Goal: Complete application form

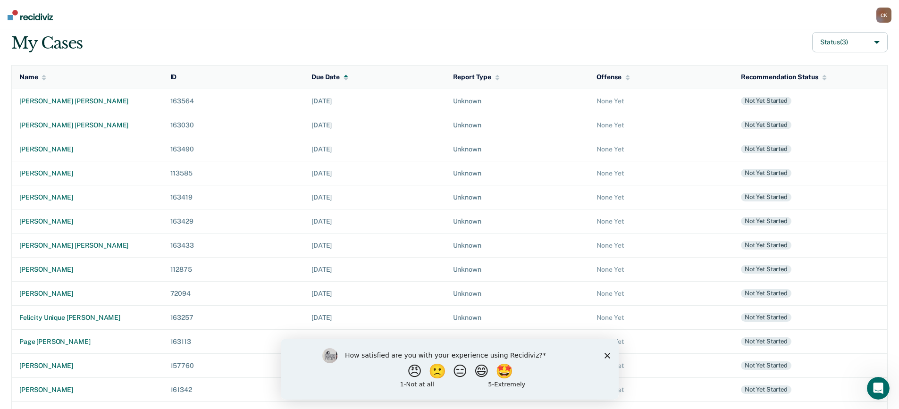
scroll to position [116, 0]
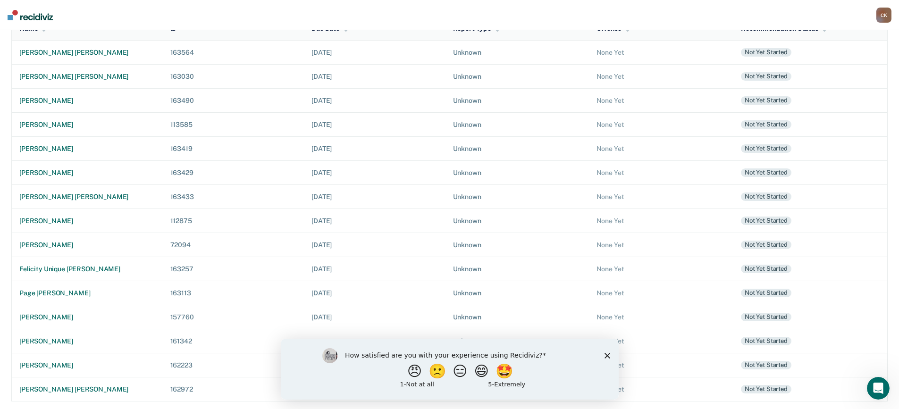
drag, startPoint x: 606, startPoint y: 352, endPoint x: 595, endPoint y: 339, distance: 17.4
click at [606, 352] on icon "Close survey" at bounding box center [607, 355] width 6 height 6
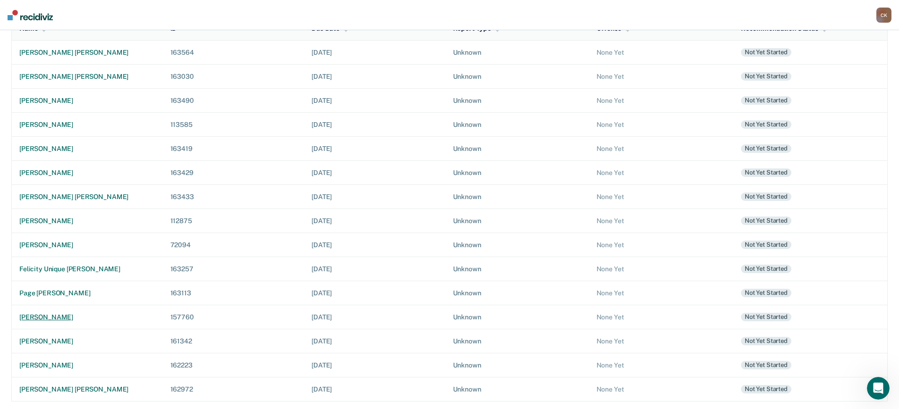
click at [87, 316] on div "[PERSON_NAME]" at bounding box center [87, 317] width 136 height 8
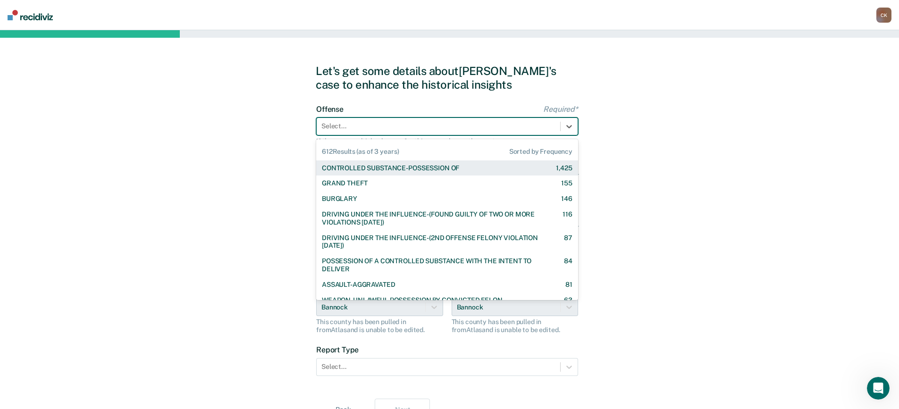
click at [397, 133] on div "Select..." at bounding box center [437, 126] width 243 height 14
click at [408, 168] on div "CONTROLLED SUBSTANCE-POSSESSION OF" at bounding box center [390, 168] width 137 height 8
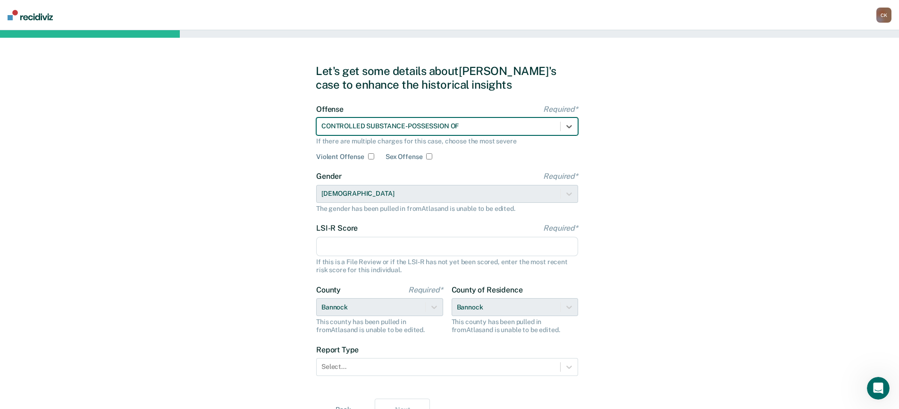
click at [390, 244] on input "LSI-R Score Required*" at bounding box center [447, 247] width 262 height 20
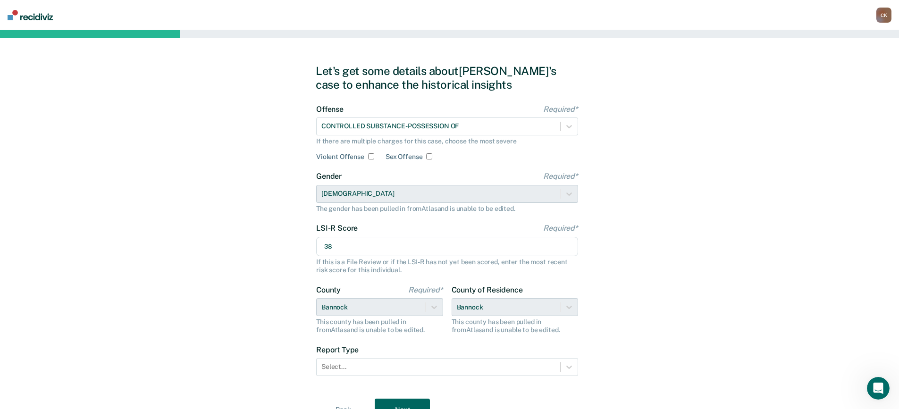
scroll to position [46, 0]
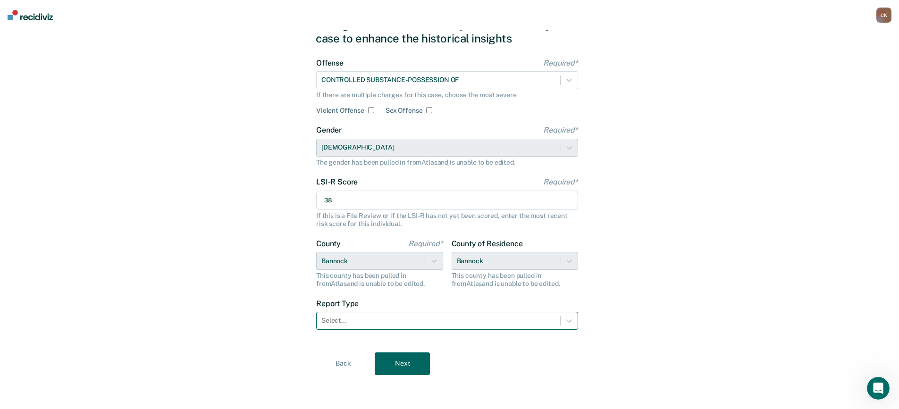
type input "38"
click at [474, 314] on div "Select..." at bounding box center [437, 321] width 243 height 14
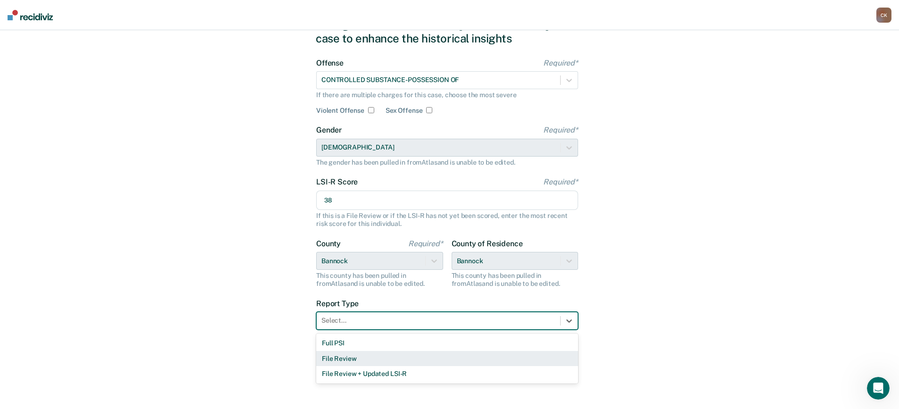
click at [402, 359] on div "File Review" at bounding box center [447, 359] width 262 height 16
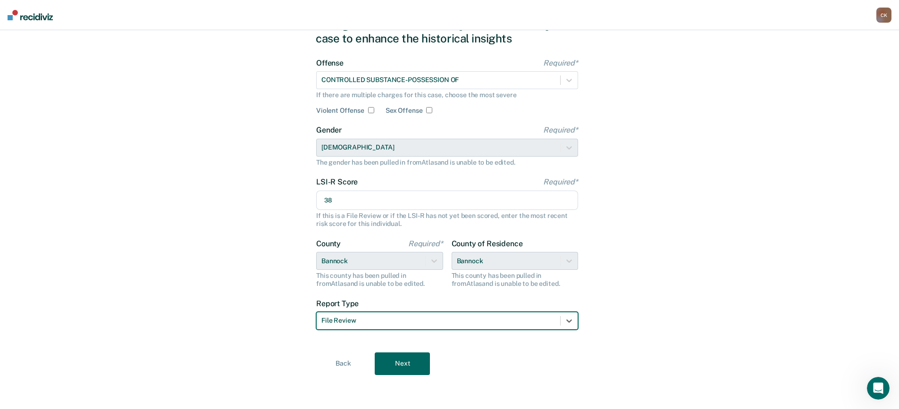
click at [413, 358] on button "Next" at bounding box center [401, 363] width 55 height 23
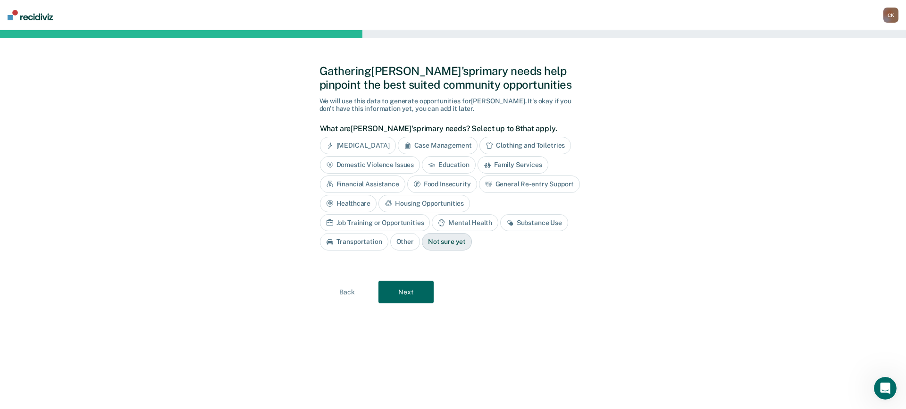
click at [447, 144] on div "Case Management" at bounding box center [438, 145] width 80 height 17
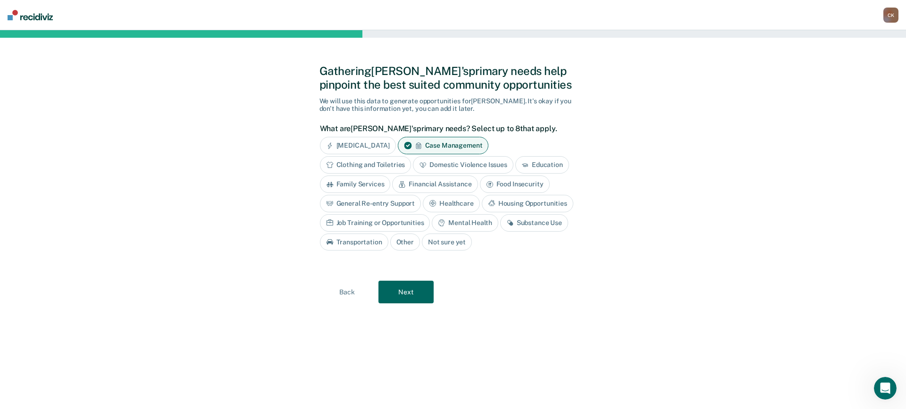
click at [385, 165] on div "Clothing and Toiletries" at bounding box center [366, 164] width 92 height 17
click at [383, 203] on div "General Re-entry Support" at bounding box center [370, 203] width 101 height 17
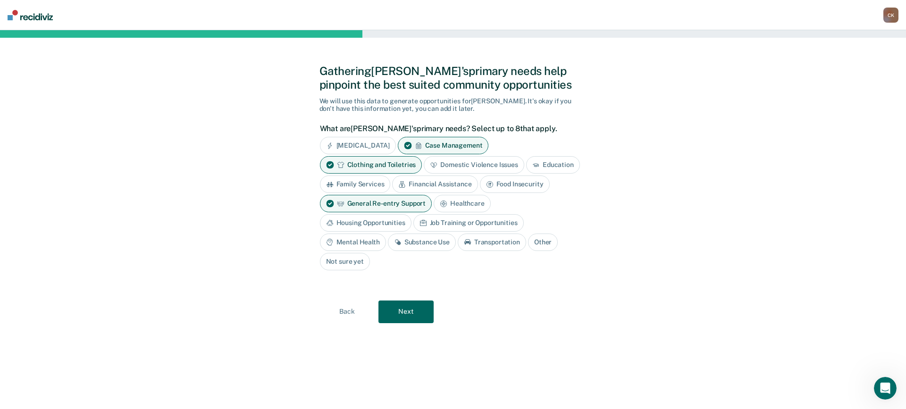
click at [370, 243] on div "Mental Health" at bounding box center [353, 241] width 66 height 17
click at [442, 245] on div "Substance Use" at bounding box center [433, 241] width 68 height 17
click at [463, 221] on div "Job Training or Opportunities" at bounding box center [468, 222] width 110 height 17
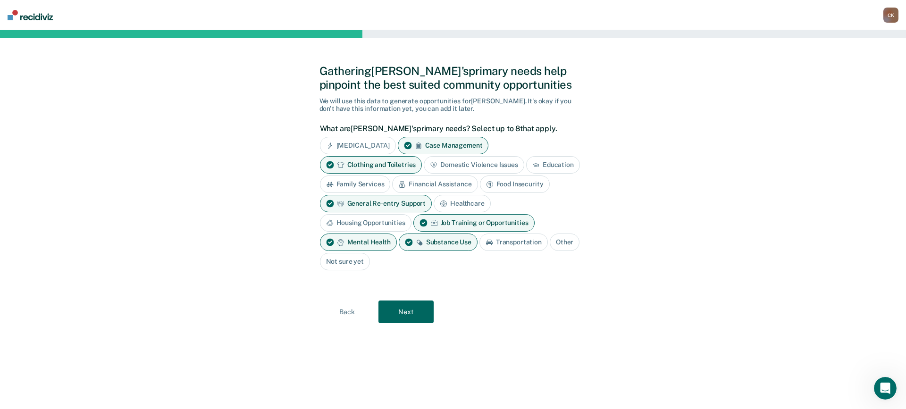
click at [373, 225] on div "Housing Opportunities" at bounding box center [366, 222] width 92 height 17
click at [413, 314] on button "Next" at bounding box center [405, 311] width 55 height 23
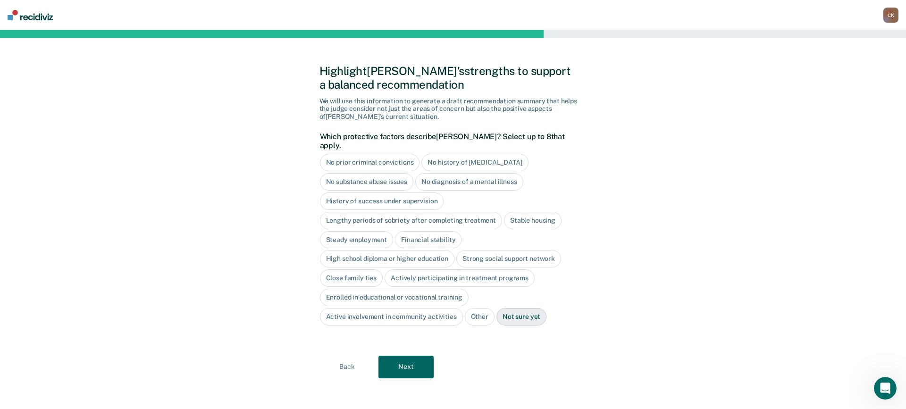
click at [391, 360] on button "Next" at bounding box center [405, 367] width 55 height 23
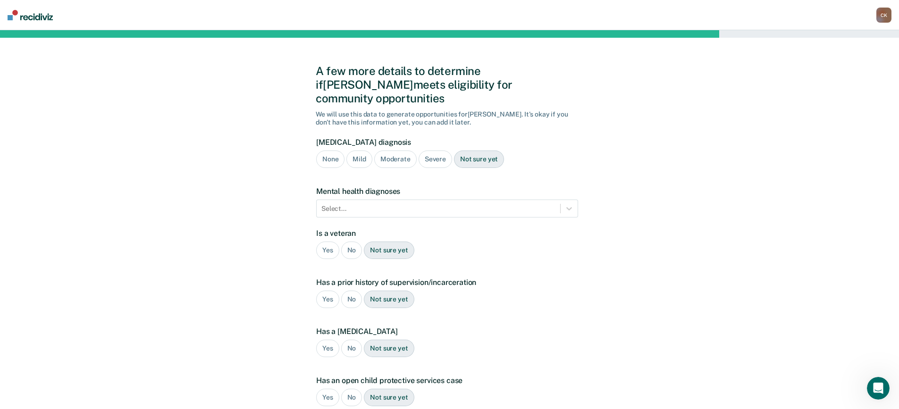
click at [436, 150] on div "Severe" at bounding box center [434, 158] width 33 height 17
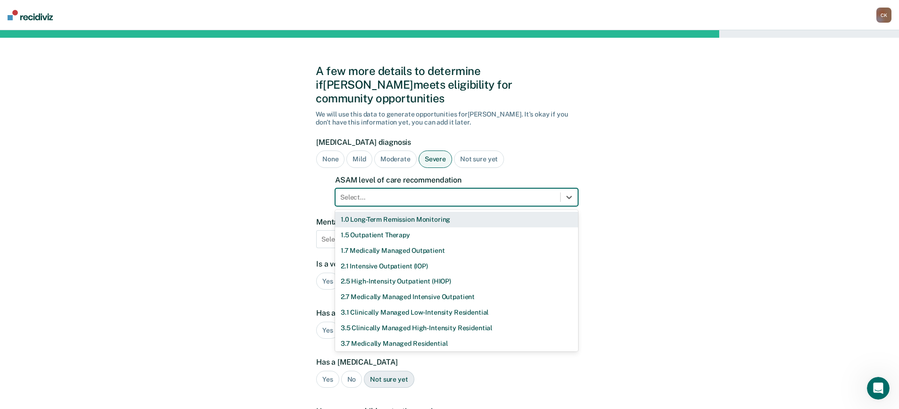
click at [458, 192] on div at bounding box center [447, 197] width 215 height 10
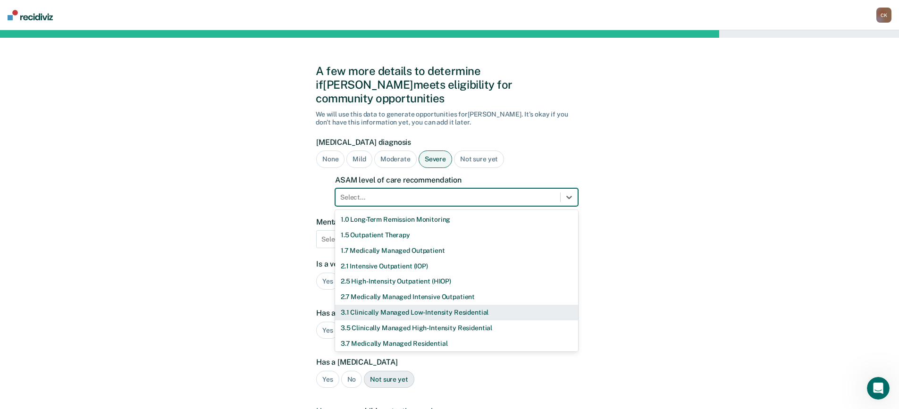
scroll to position [33, 0]
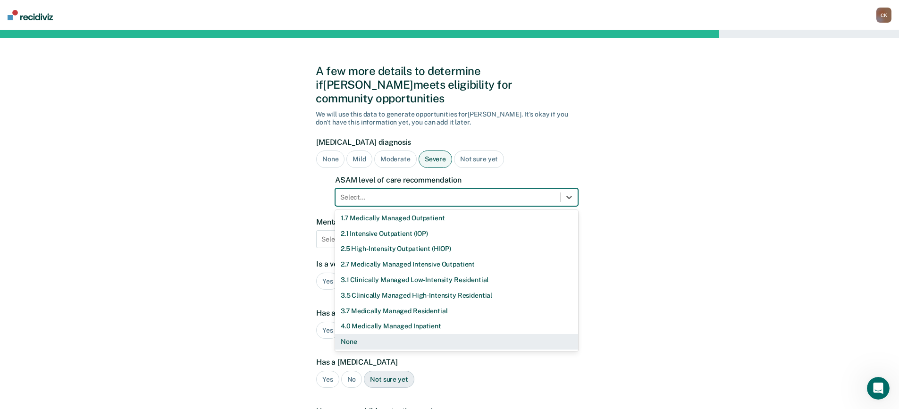
click at [446, 334] on div "None" at bounding box center [456, 342] width 243 height 16
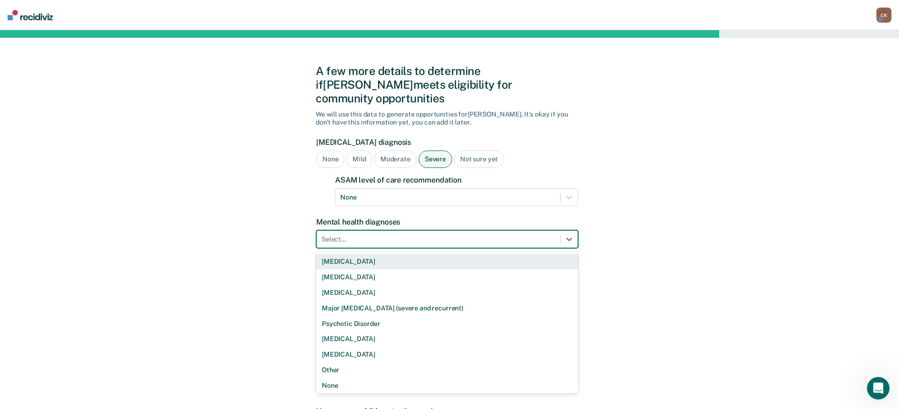
click at [439, 234] on div at bounding box center [438, 239] width 234 height 10
click at [428, 254] on div "[MEDICAL_DATA]" at bounding box center [447, 262] width 262 height 16
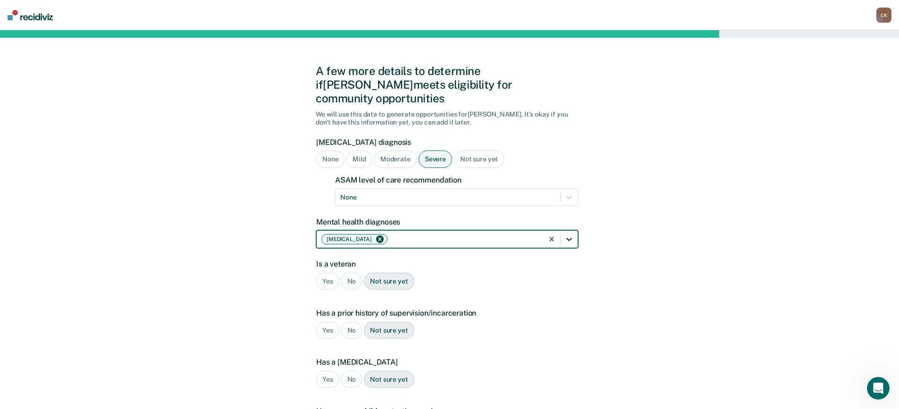
click at [565, 234] on icon at bounding box center [568, 238] width 9 height 9
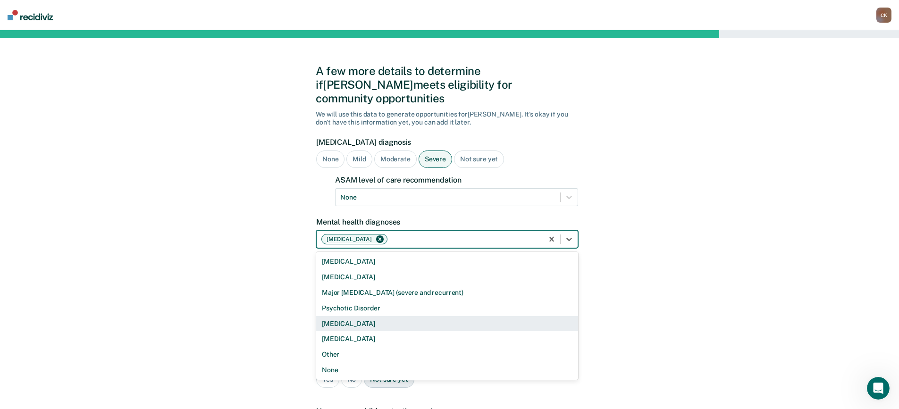
click at [434, 316] on div "[MEDICAL_DATA]" at bounding box center [447, 324] width 262 height 16
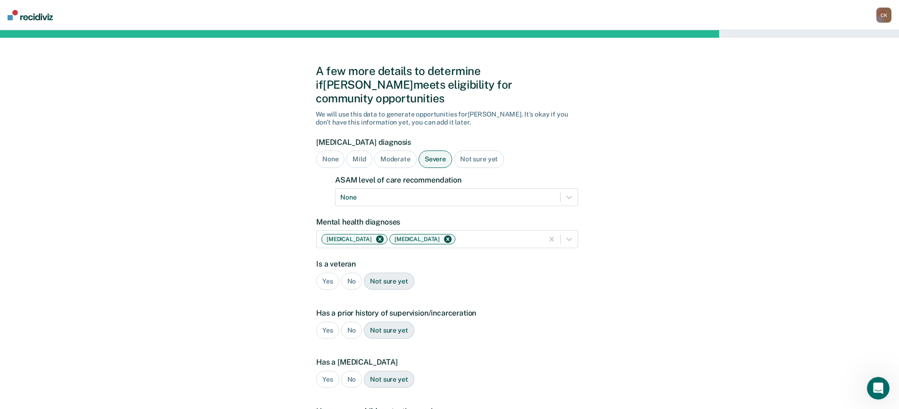
click at [544, 322] on div "Yes No Not sure yet" at bounding box center [447, 330] width 262 height 17
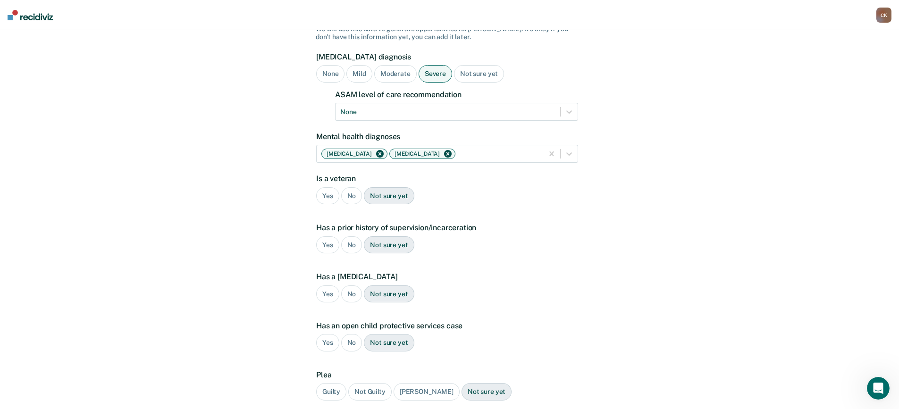
scroll to position [94, 0]
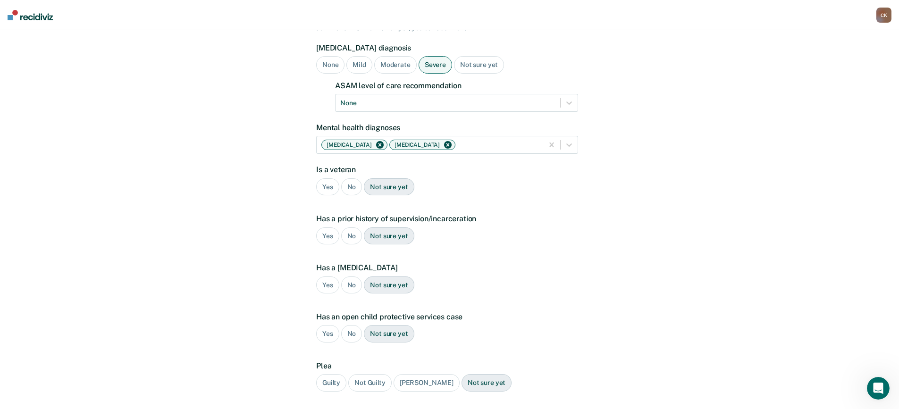
click at [355, 178] on div "No" at bounding box center [351, 186] width 21 height 17
click at [328, 227] on div "Yes" at bounding box center [327, 235] width 23 height 17
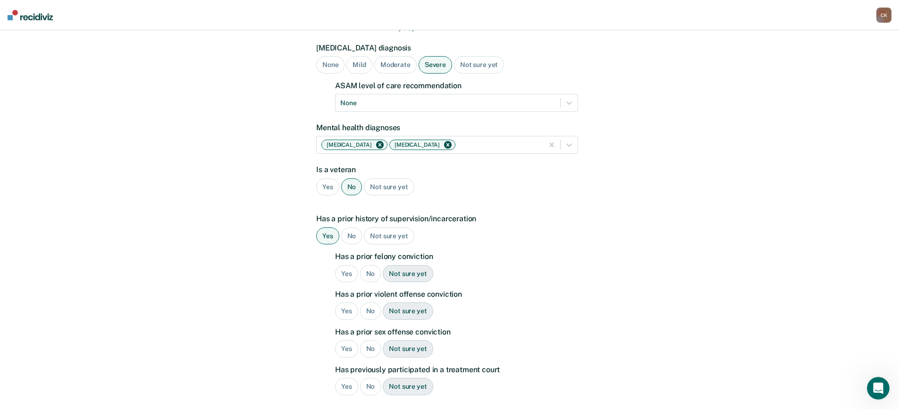
scroll to position [141, 0]
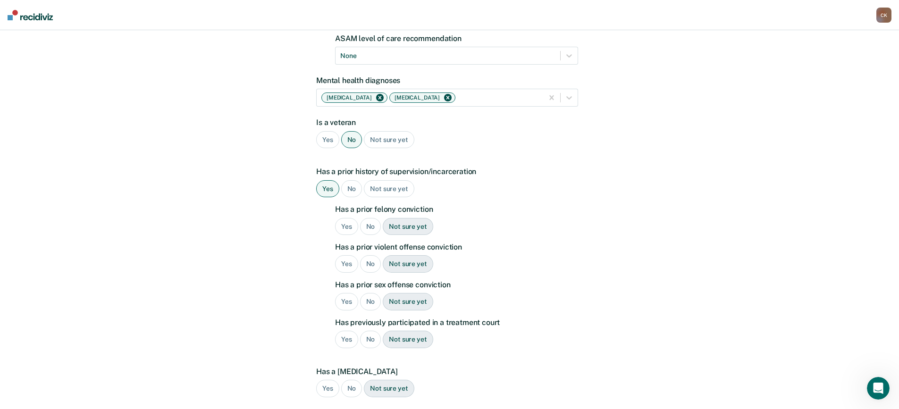
click at [349, 218] on div "Yes" at bounding box center [346, 226] width 23 height 17
click at [348, 255] on div "Yes" at bounding box center [346, 263] width 23 height 17
click at [371, 293] on div "No" at bounding box center [370, 301] width 21 height 17
click at [371, 331] on div "No" at bounding box center [370, 339] width 21 height 17
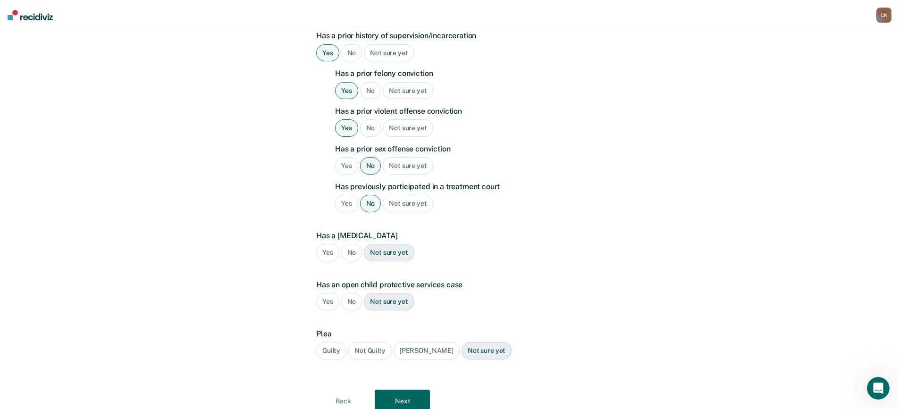
scroll to position [283, 0]
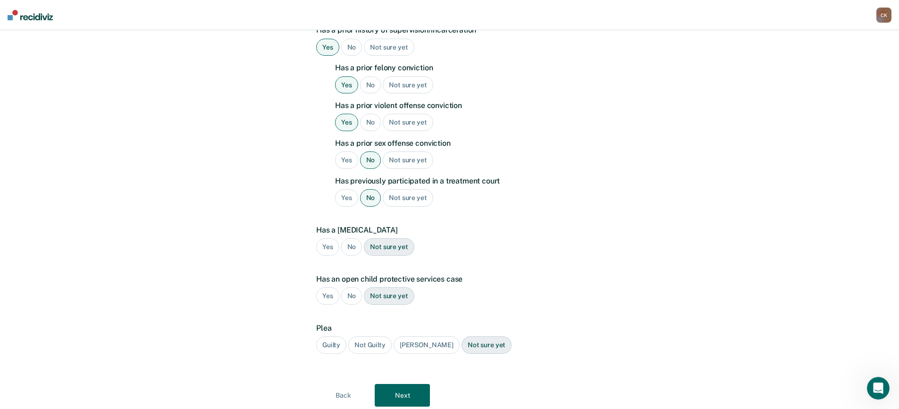
click at [353, 238] on div "No" at bounding box center [351, 246] width 21 height 17
click at [348, 287] on div "No" at bounding box center [351, 295] width 21 height 17
drag, startPoint x: 339, startPoint y: 330, endPoint x: 395, endPoint y: 372, distance: 69.8
click at [339, 336] on div "Guilty" at bounding box center [331, 344] width 30 height 17
click at [408, 384] on button "Next" at bounding box center [401, 395] width 55 height 23
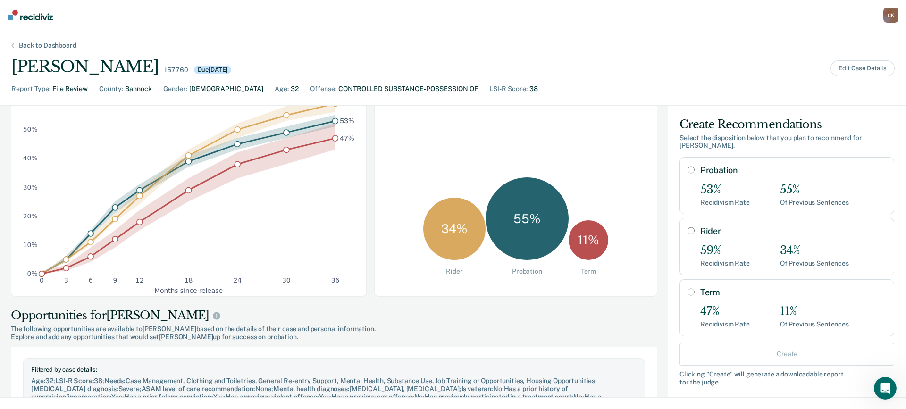
scroll to position [0, 0]
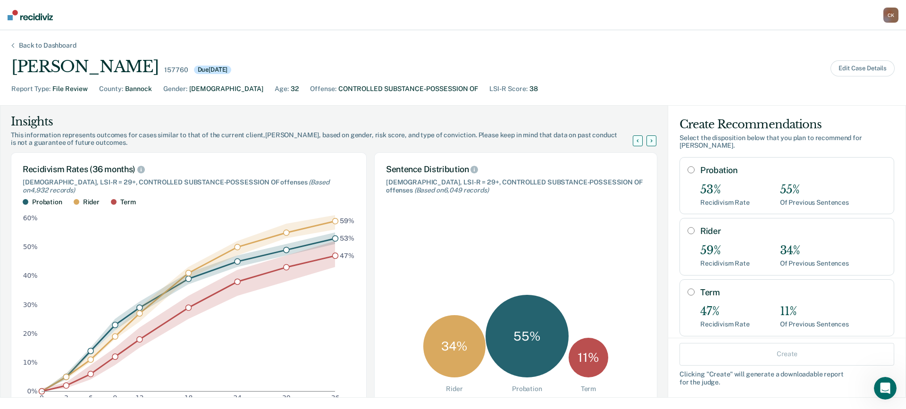
click at [687, 288] on input "Term" at bounding box center [690, 292] width 7 height 8
radio input "true"
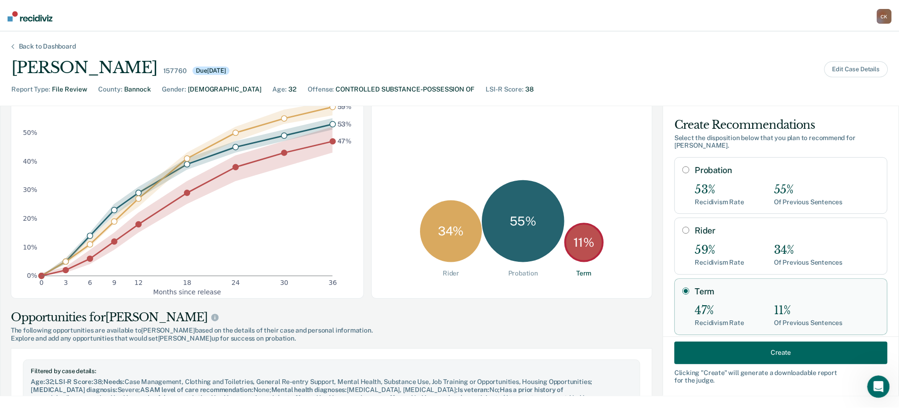
scroll to position [94, 0]
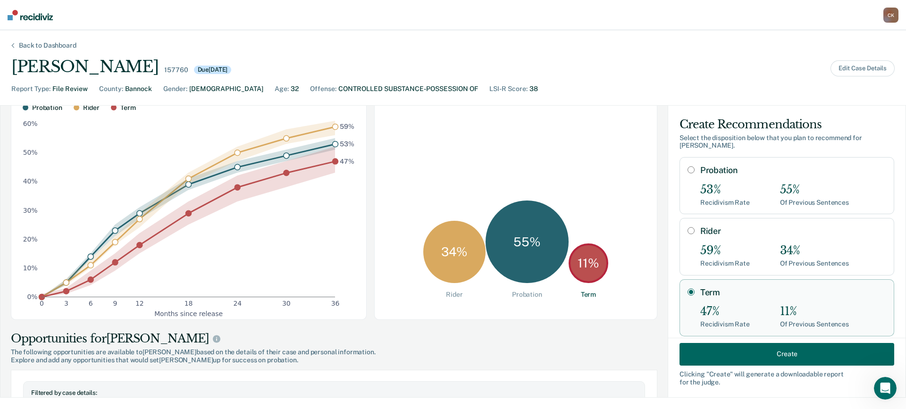
click at [774, 348] on button "Create" at bounding box center [786, 353] width 215 height 23
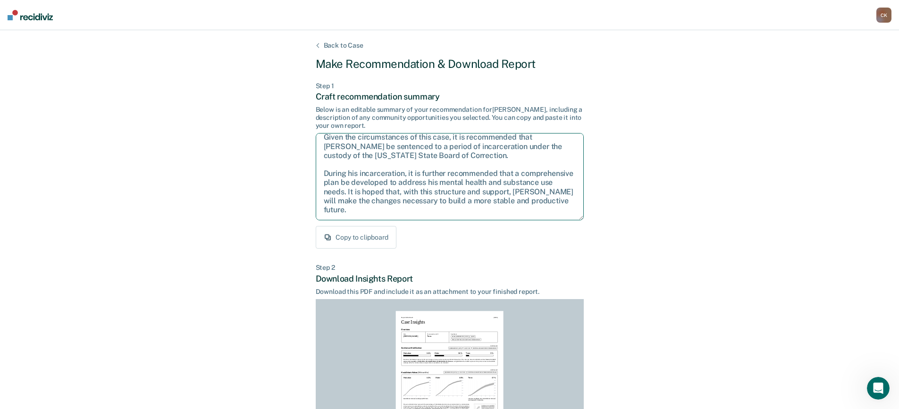
scroll to position [0, 0]
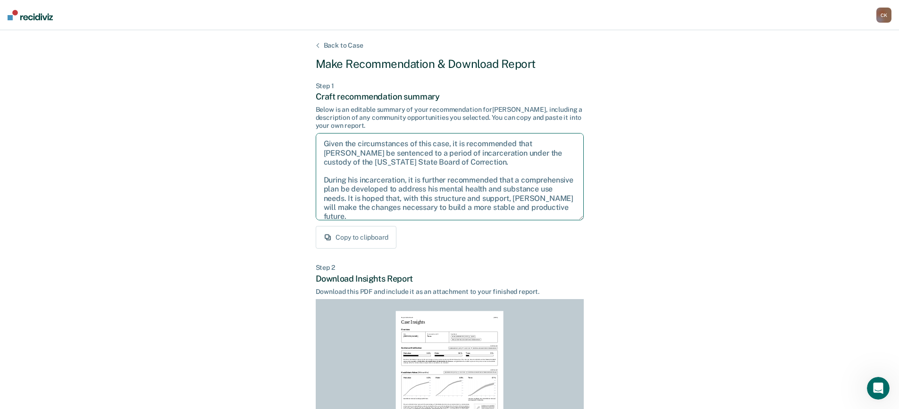
drag, startPoint x: 393, startPoint y: 211, endPoint x: 311, endPoint y: 133, distance: 113.1
click at [311, 133] on div "Back to Case Make Recommendation & Download Report Step 1 Craft recommendation …" at bounding box center [449, 283] width 899 height 507
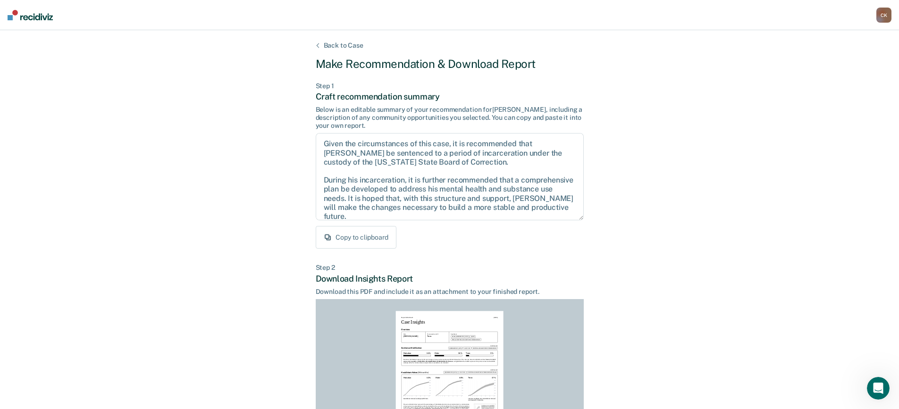
scroll to position [129, 0]
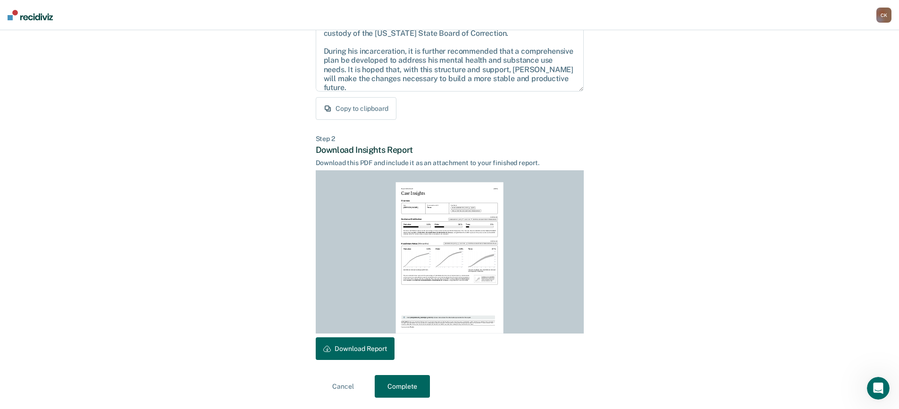
drag, startPoint x: 365, startPoint y: 348, endPoint x: 426, endPoint y: 375, distance: 67.3
click at [365, 348] on button "Download Report" at bounding box center [355, 348] width 79 height 23
click at [419, 384] on button "Complete" at bounding box center [401, 386] width 55 height 23
